Goal: Transaction & Acquisition: Obtain resource

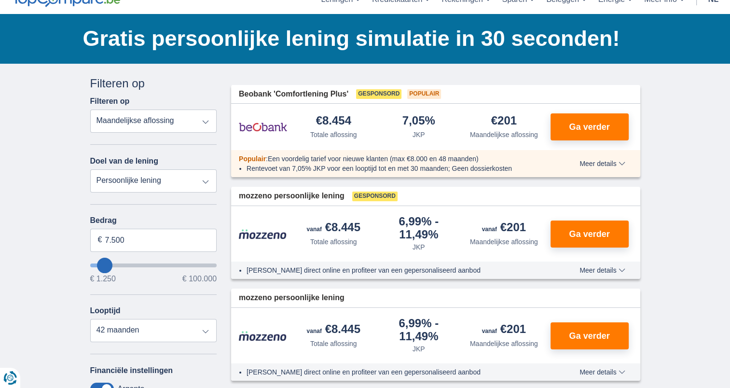
click at [156, 176] on select "Persoonlijke lening Auto Moto / fiets Mobilhome / caravan Renovatie Energie Sch…" at bounding box center [153, 180] width 127 height 23
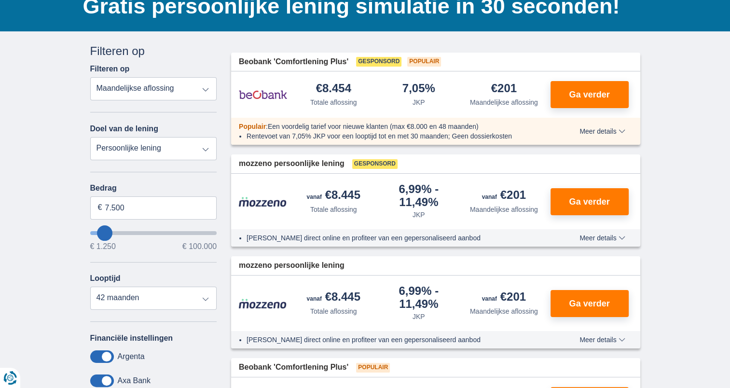
scroll to position [96, 0]
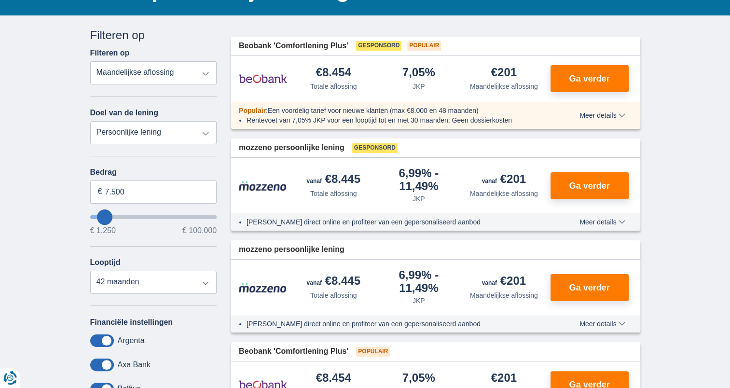
click at [151, 142] on select "Persoonlijke lening Auto Moto / fiets Mobilhome / caravan Renovatie Energie Sch…" at bounding box center [153, 132] width 127 height 23
select select "renovationLoan"
click at [90, 121] on select "Persoonlijke lening Auto Moto / fiets Mobilhome / caravan Renovatie Energie Sch…" at bounding box center [153, 132] width 127 height 23
type input "15.000"
type input "15250"
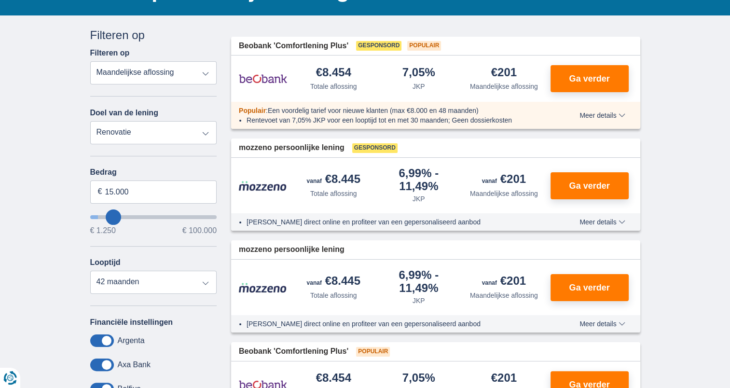
select select "60"
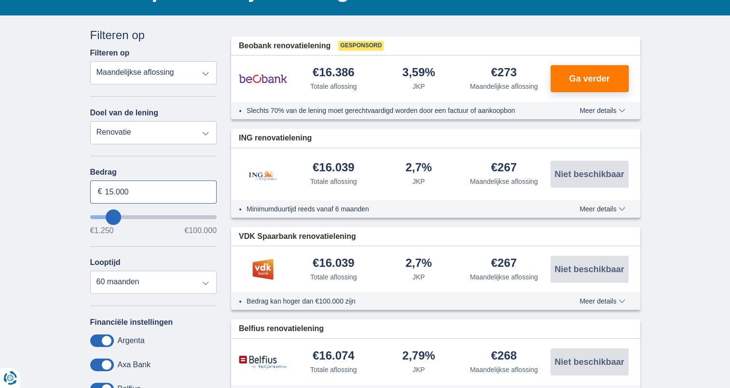
click at [131, 191] on input "15.000" at bounding box center [153, 191] width 127 height 23
drag, startPoint x: 131, startPoint y: 191, endPoint x: 115, endPoint y: 191, distance: 15.9
click at [115, 191] on input "15.000" at bounding box center [153, 191] width 127 height 23
type input "70.000"
type input "70250"
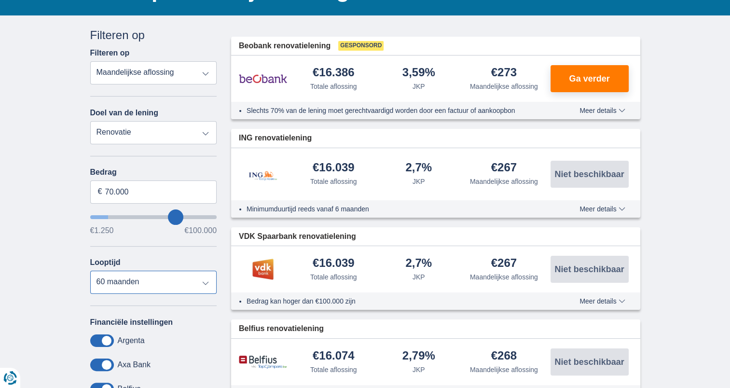
select select "120"
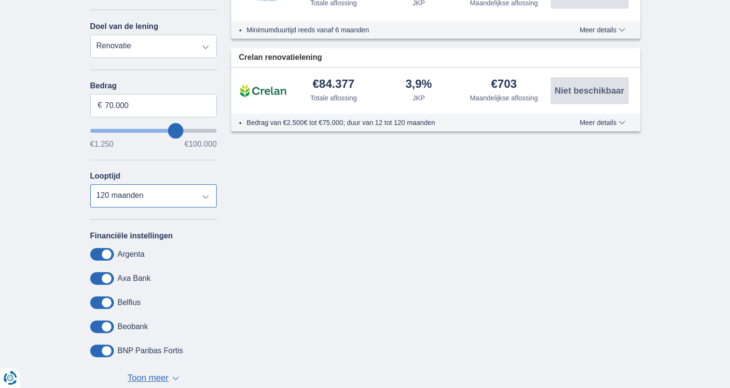
scroll to position [241, 0]
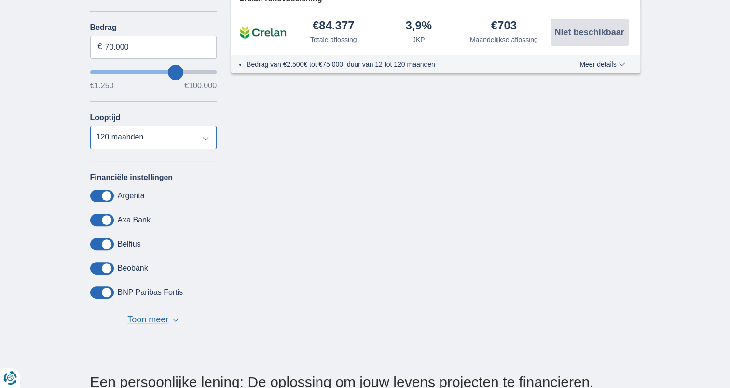
drag, startPoint x: 203, startPoint y: 134, endPoint x: 200, endPoint y: 138, distance: 5.2
click at [203, 134] on select "12 maanden 18 maanden 24 maanden 30 maanden 36 maanden 42 maanden 48 maanden 60…" at bounding box center [153, 137] width 127 height 23
click at [90, 126] on select "12 maanden 18 maanden 24 maanden 30 maanden 36 maanden 42 maanden 48 maanden 60…" at bounding box center [153, 137] width 127 height 23
click at [417, 214] on div "Annuleren Filters Filteren op Filteren op Totale aflossing JKP Maandelijkse afl…" at bounding box center [365, 111] width 564 height 459
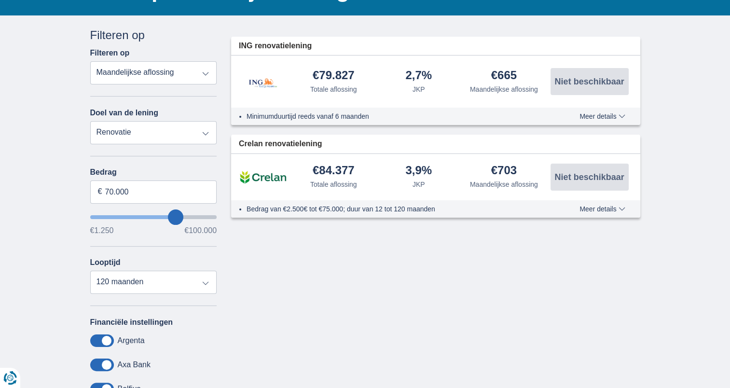
scroll to position [96, 0]
